Goal: Task Accomplishment & Management: Use online tool/utility

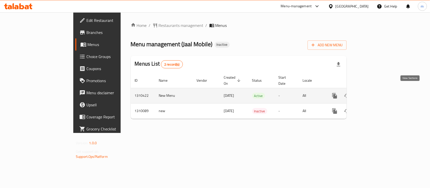
click at [373, 94] on icon "enhanced table" at bounding box center [371, 96] width 5 height 5
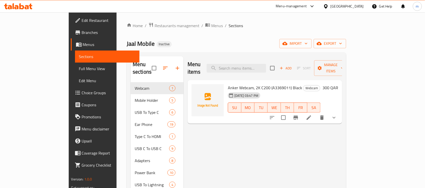
click at [79, 70] on span "Full Menu View" at bounding box center [107, 69] width 57 height 6
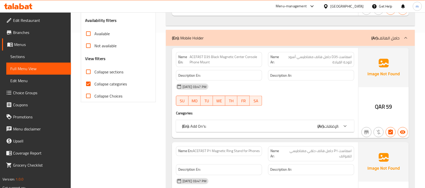
scroll to position [157, 0]
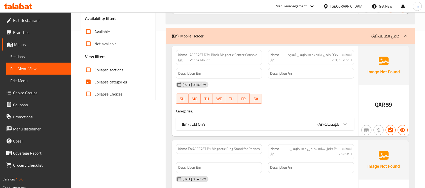
click at [110, 70] on span "Collapse sections" at bounding box center [108, 70] width 29 height 6
click at [94, 70] on input "Collapse sections" at bounding box center [88, 70] width 12 height 12
checkbox input "true"
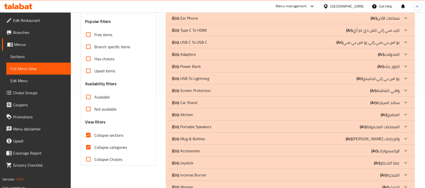
scroll to position [91, 0]
click at [369, 67] on div "(En): Power Bank (Ar): الباور بنك" at bounding box center [286, 67] width 228 height 6
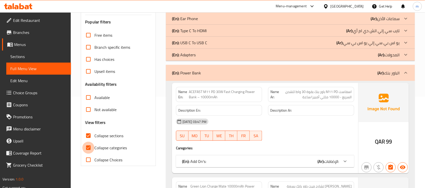
click at [88, 148] on input "Collapse categories" at bounding box center [88, 148] width 12 height 12
checkbox input "false"
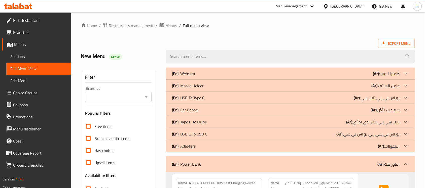
scroll to position [63, 0]
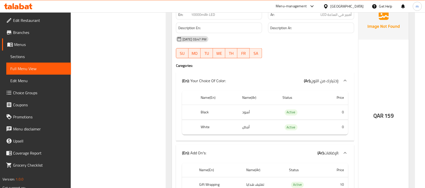
scroll to position [1385, 0]
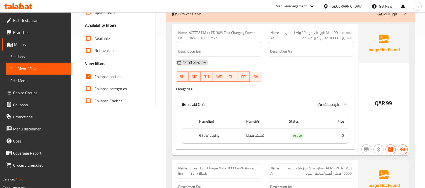
scroll to position [124, 0]
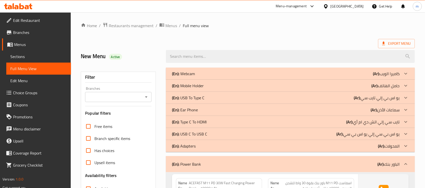
scroll to position [63, 0]
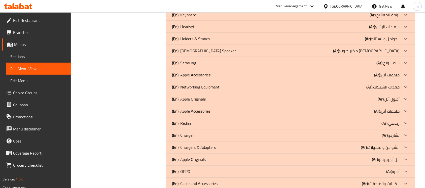
click at [278, 90] on div "(En): Networking Equipment (Ar): معدات الشبكات" at bounding box center [286, 87] width 228 height 6
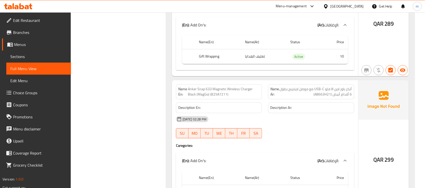
scroll to position [2116, 0]
